Goal: Task Accomplishment & Management: Manage account settings

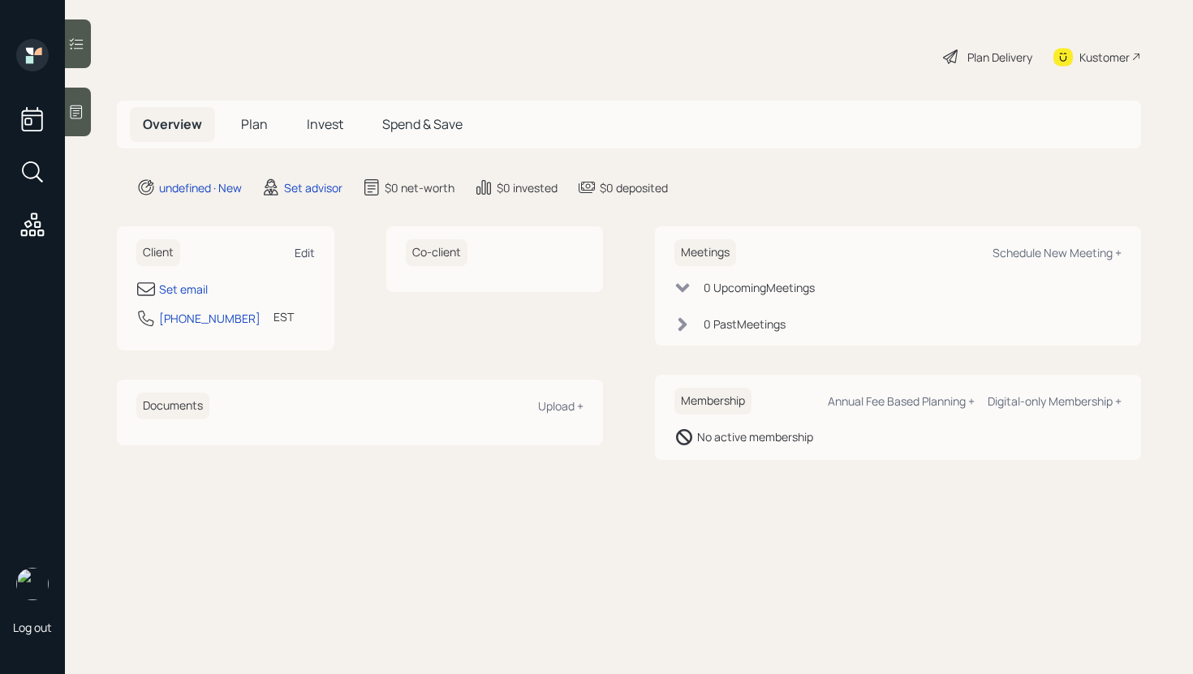
click at [295, 247] on div "Edit" at bounding box center [305, 252] width 20 height 15
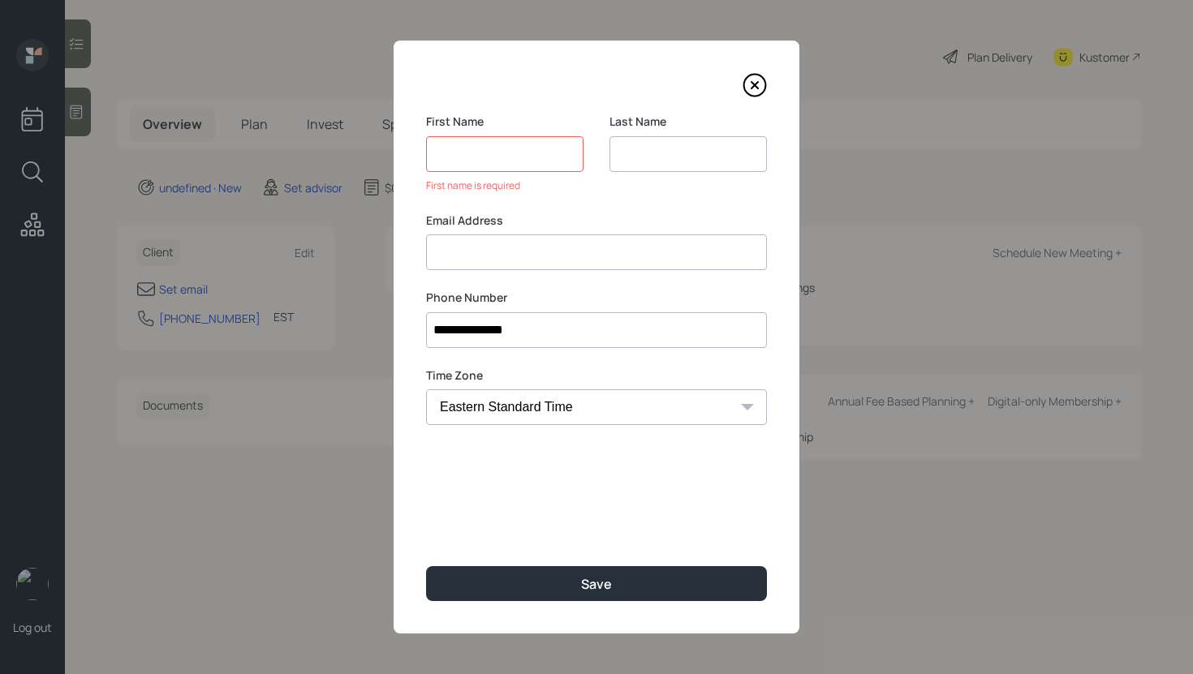
click at [544, 234] on div "Email Address" at bounding box center [596, 242] width 341 height 58
paste input "[PERSON_NAME] [EMAIL_ADDRESS][DOMAIN_NAME]"
click at [527, 256] on input "[PERSON_NAME] [EMAIL_ADDRESS][DOMAIN_NAME]" at bounding box center [596, 253] width 341 height 36
type input "[PERSON_NAME] [EMAIL_ADDRESS][DOMAIN_NAME]"
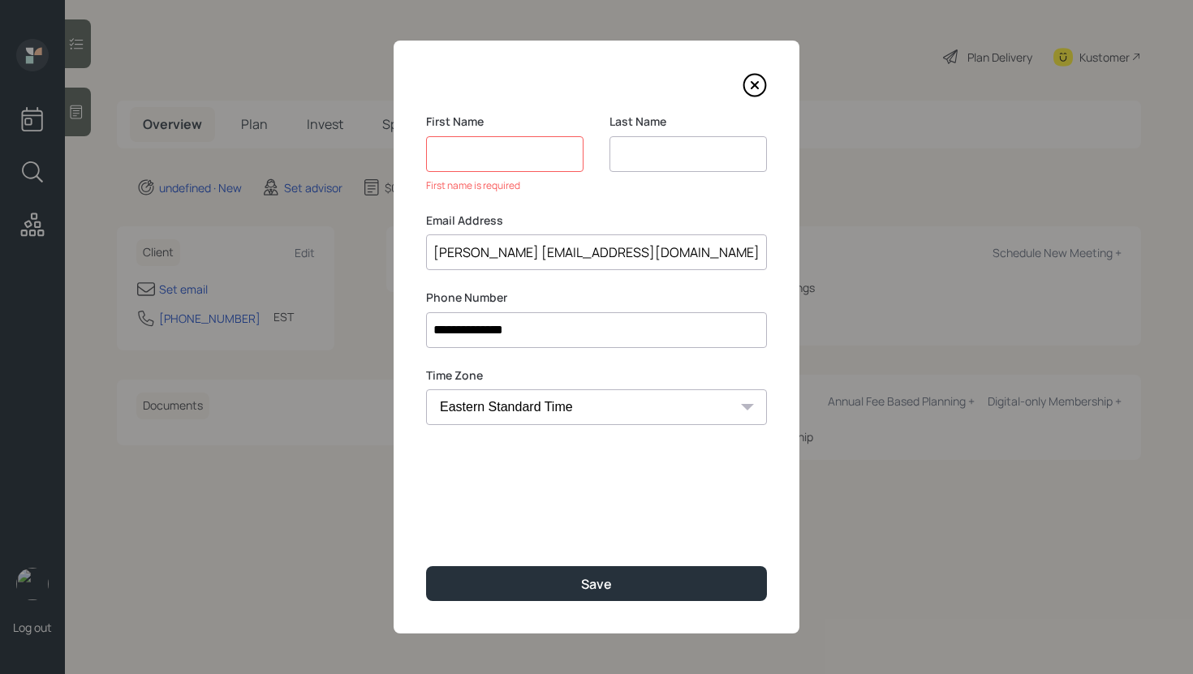
click at [507, 153] on input at bounding box center [504, 154] width 157 height 36
paste input "[PERSON_NAME]"
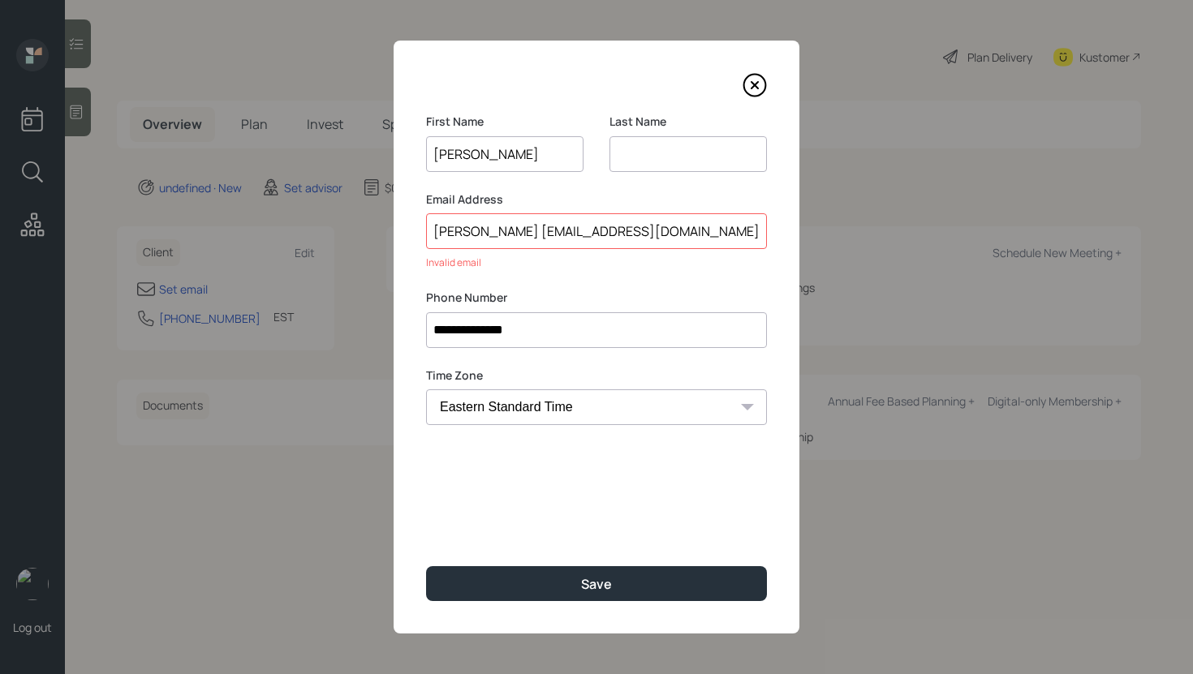
type input "[PERSON_NAME]"
click at [476, 233] on input "[PERSON_NAME] [EMAIL_ADDRESS][DOMAIN_NAME]" at bounding box center [596, 231] width 341 height 36
type input "[PERSON_NAME][GEOGRAPHIC_DATA][EMAIL_ADDRESS][DOMAIN_NAME]"
click at [664, 160] on input at bounding box center [687, 154] width 157 height 36
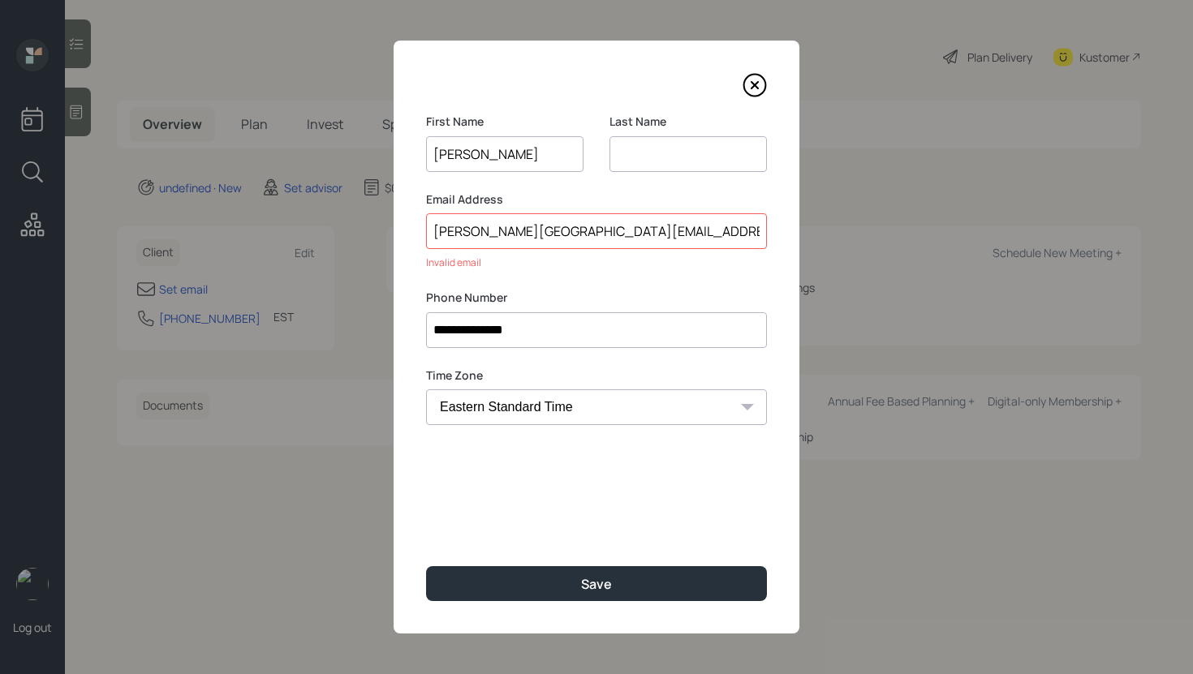
paste input "[PERSON_NAME]"
type input "[PERSON_NAME]"
drag, startPoint x: 528, startPoint y: 233, endPoint x: 421, endPoint y: 228, distance: 107.2
click at [421, 228] on div "**********" at bounding box center [597, 337] width 406 height 593
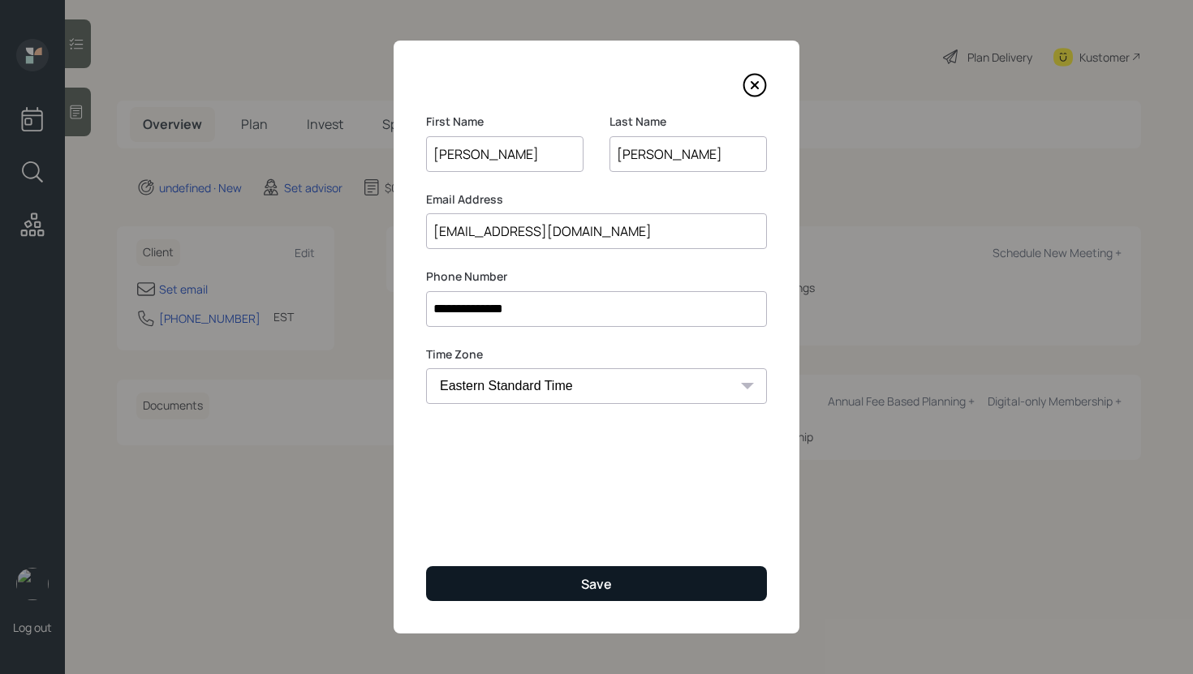
type input "[EMAIL_ADDRESS][DOMAIN_NAME]"
click at [536, 583] on button "Save" at bounding box center [596, 583] width 341 height 35
